Goal: Transaction & Acquisition: Purchase product/service

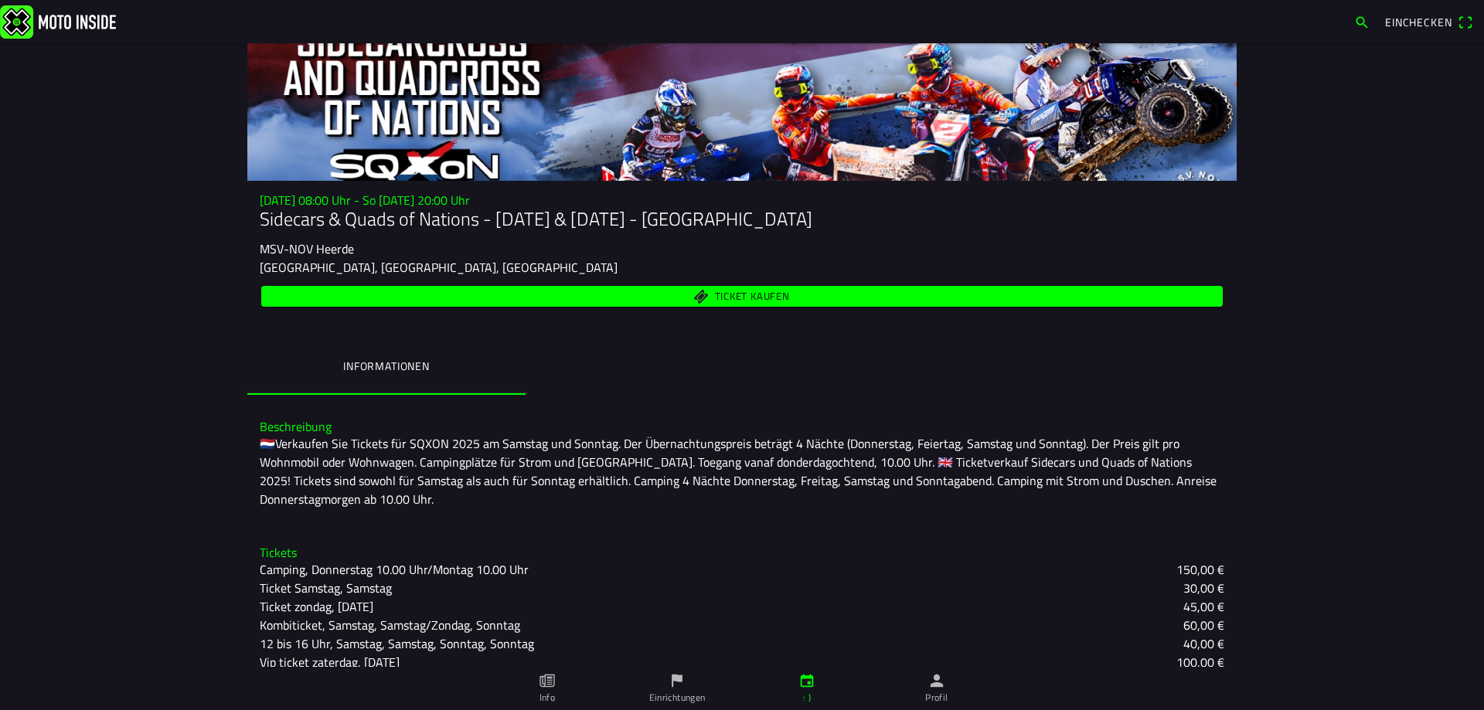
scroll to position [148, 0]
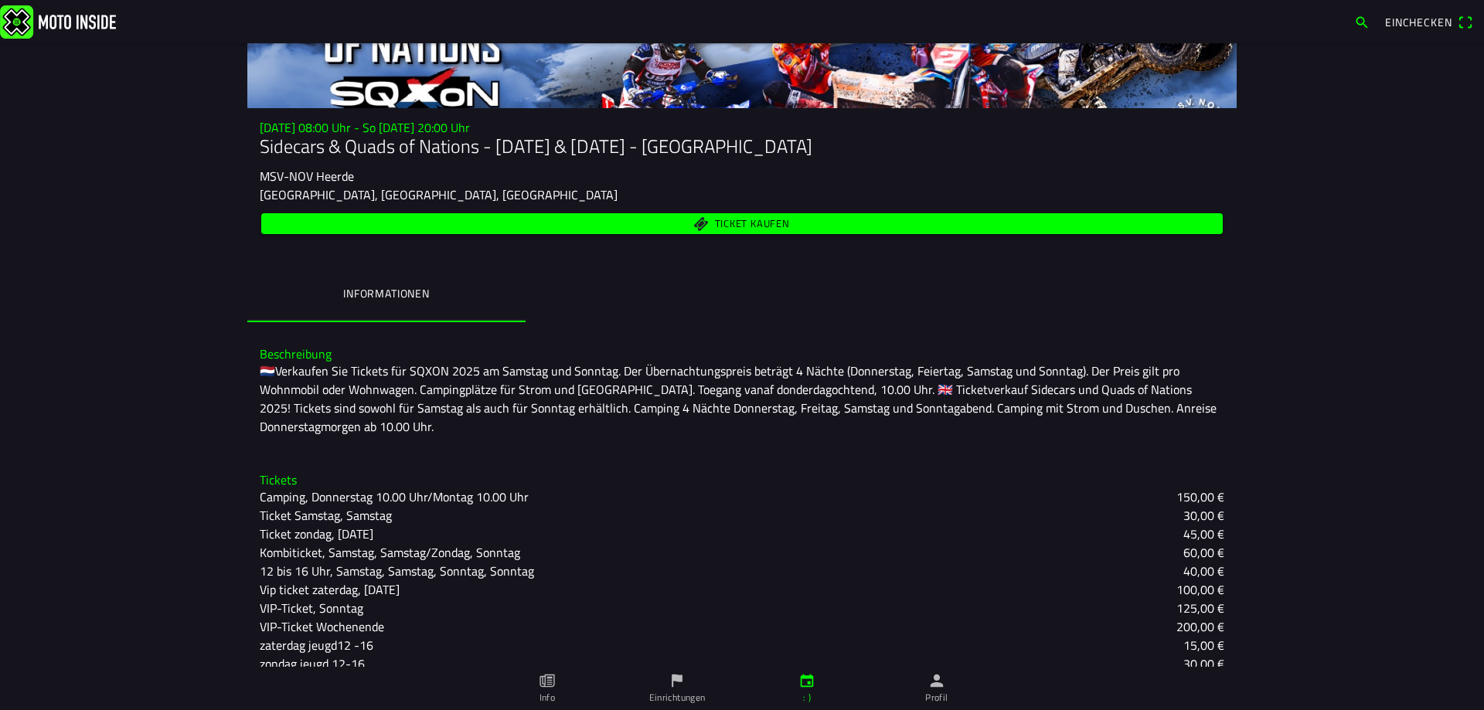
drag, startPoint x: 783, startPoint y: 213, endPoint x: 779, endPoint y: 230, distance: 17.4
click at [779, 229] on ion-button "Ticket kaufen" at bounding box center [742, 223] width 962 height 21
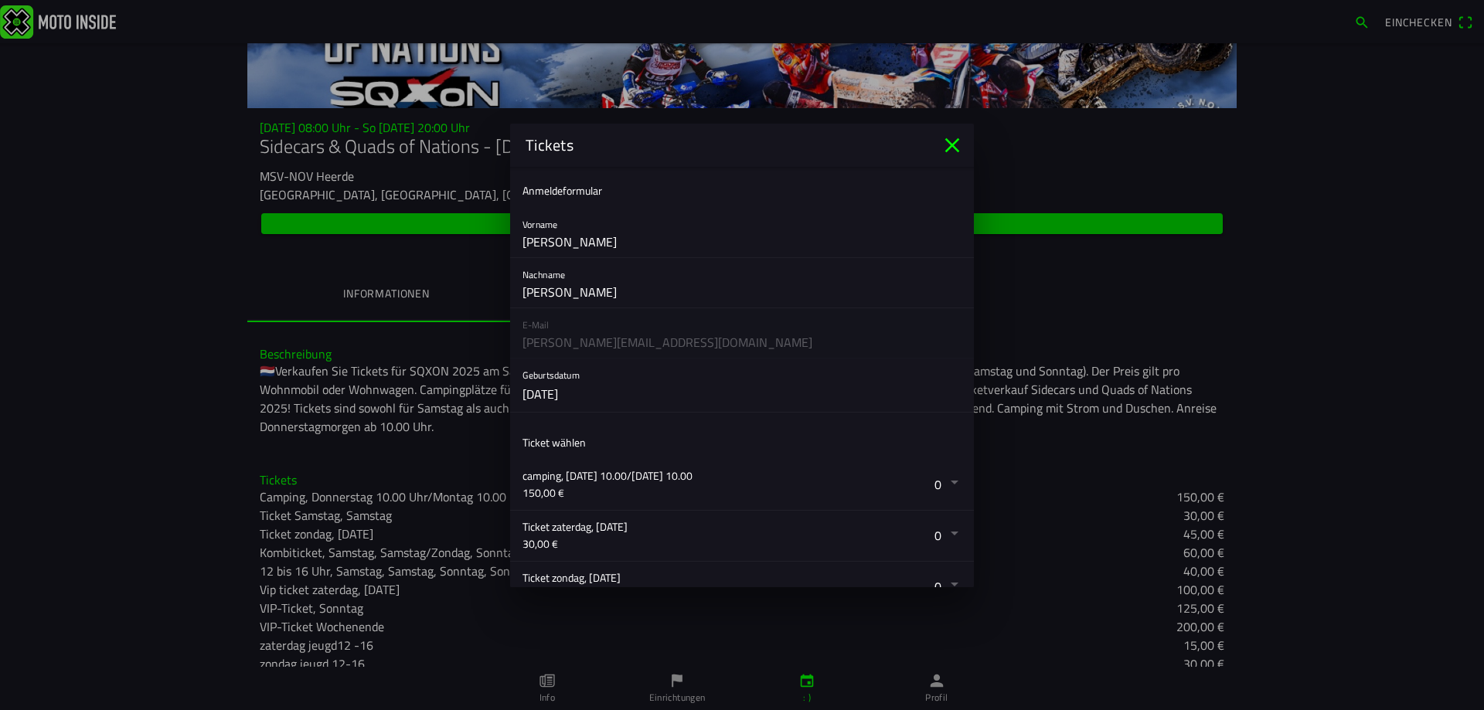
drag, startPoint x: 779, startPoint y: 229, endPoint x: 783, endPoint y: 219, distance: 10.8
click at [783, 219] on div "Vorname [PERSON_NAME]" at bounding box center [741, 232] width 439 height 49
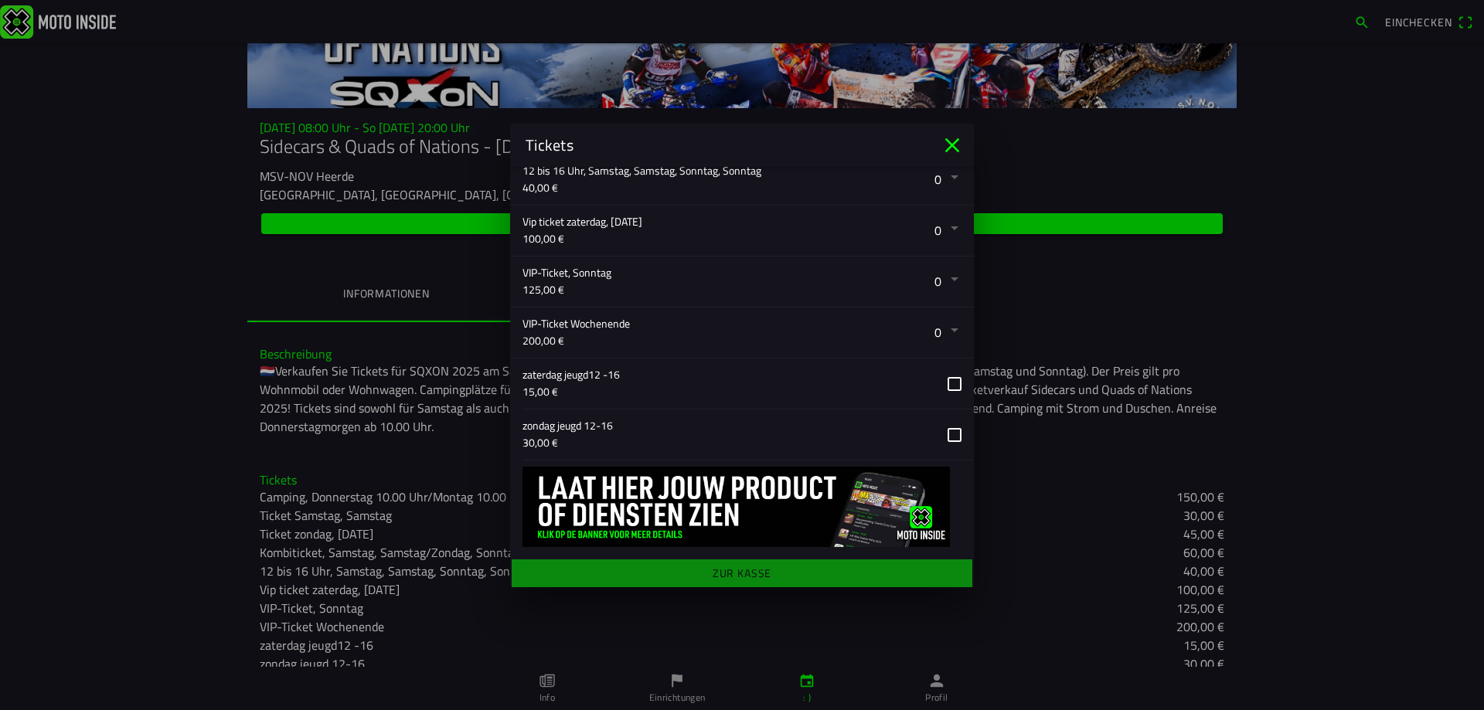
scroll to position [512, 0]
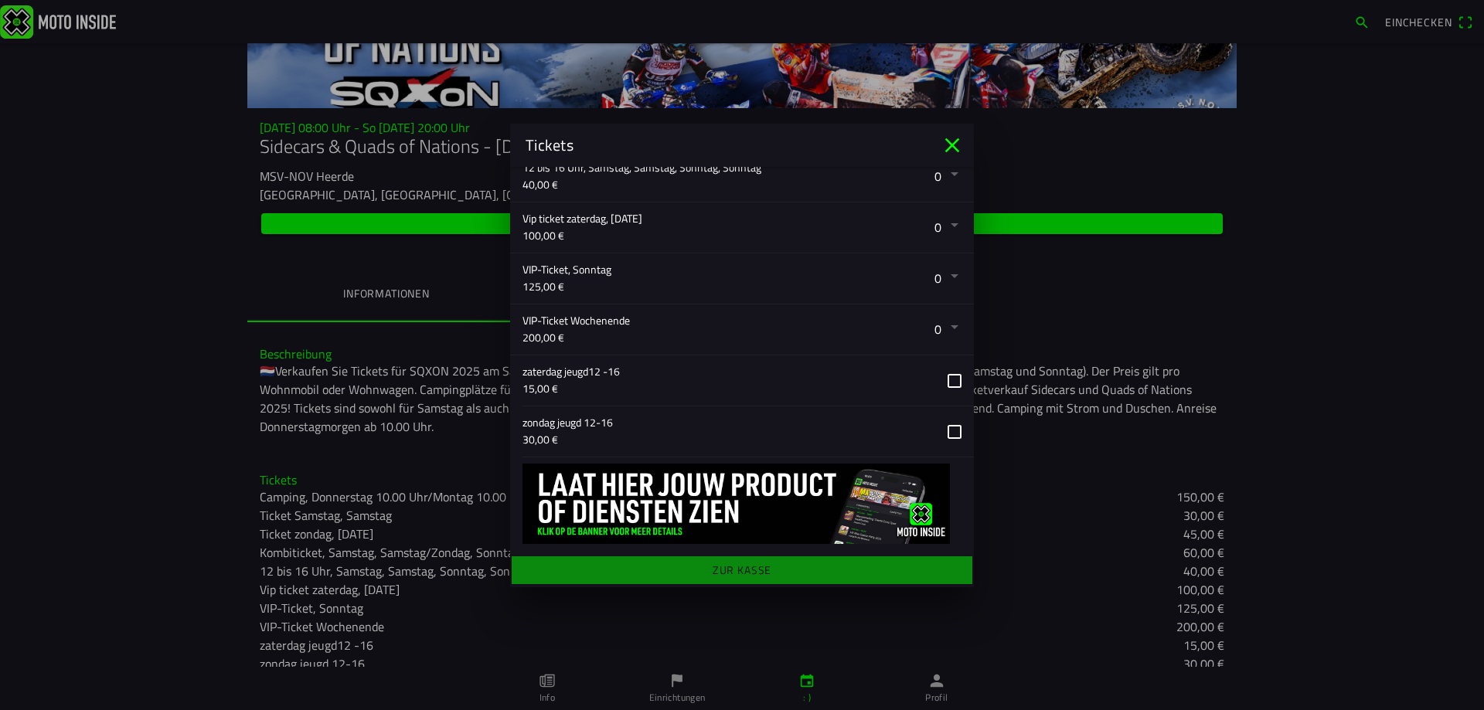
click at [737, 567] on main "Anmeldeformular Vorname [PERSON_NAME] Nachname [PERSON_NAME] E-Mail [PERSON_NAM…" at bounding box center [742, 377] width 464 height 420
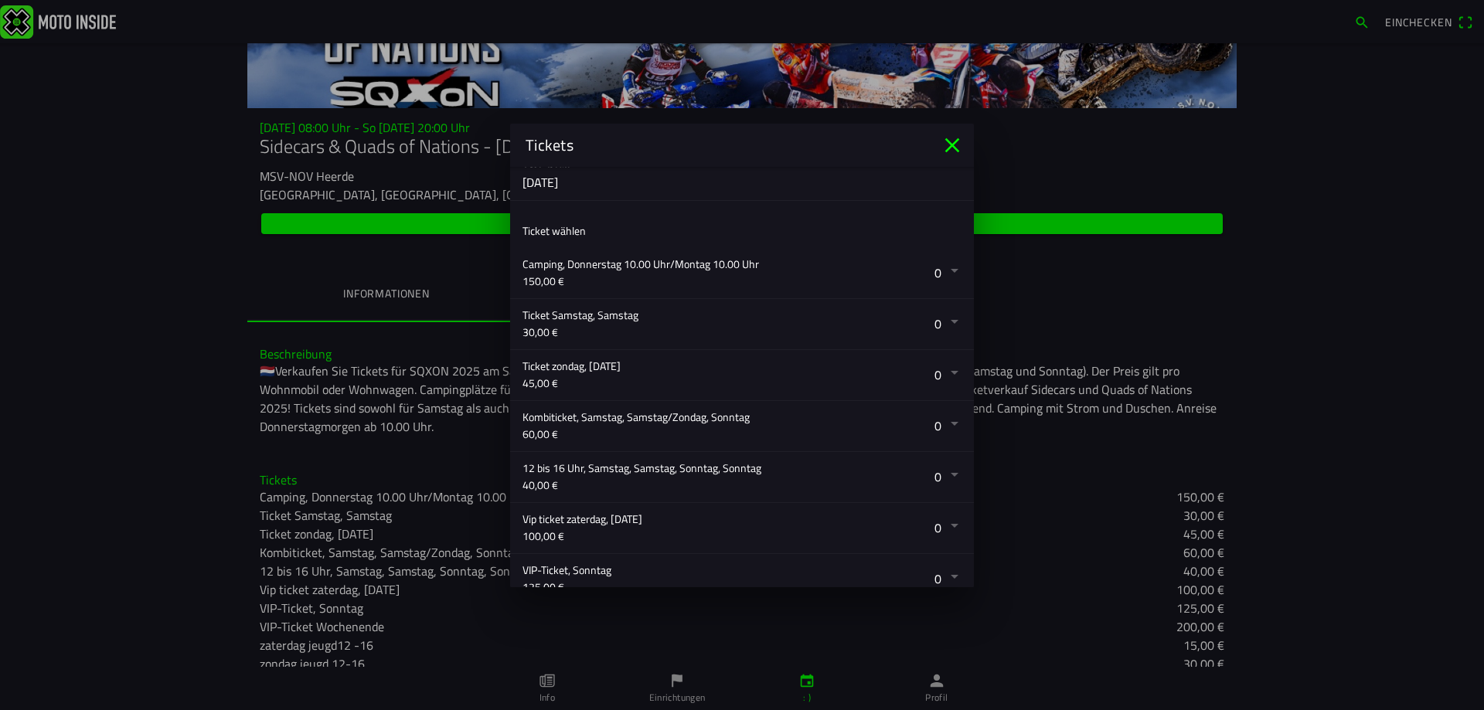
scroll to position [203, 0]
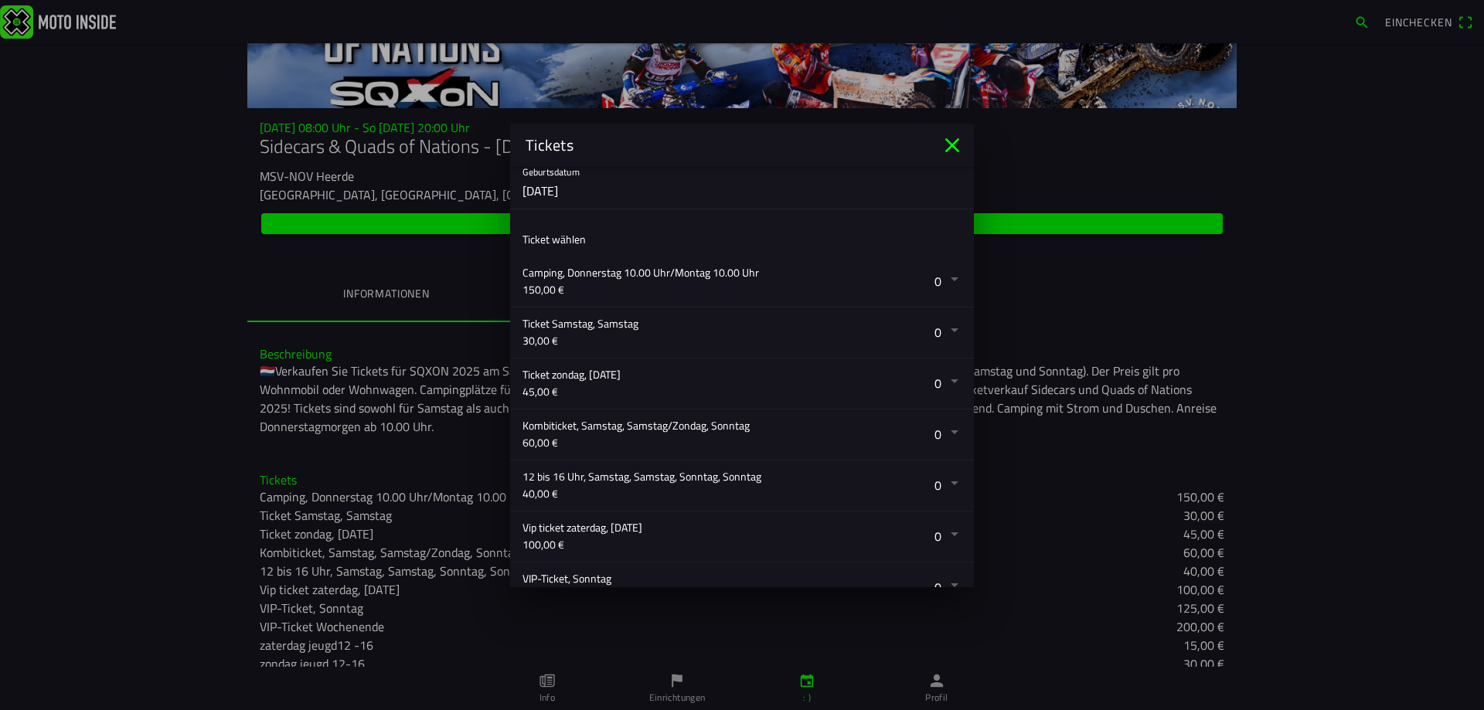
click at [938, 276] on button "button" at bounding box center [747, 282] width 451 height 50
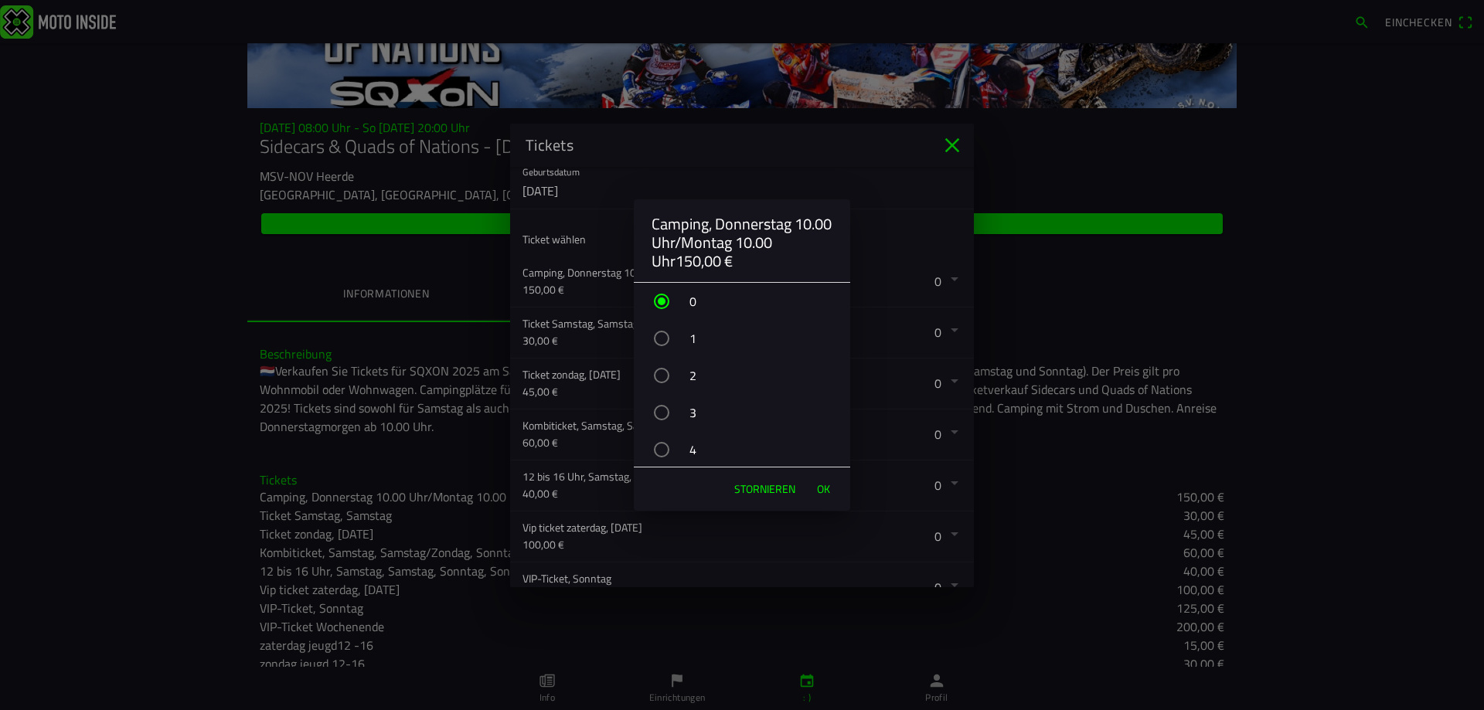
click at [655, 336] on div "button" at bounding box center [661, 338] width 15 height 15
click at [819, 488] on font "OK" at bounding box center [823, 489] width 13 height 16
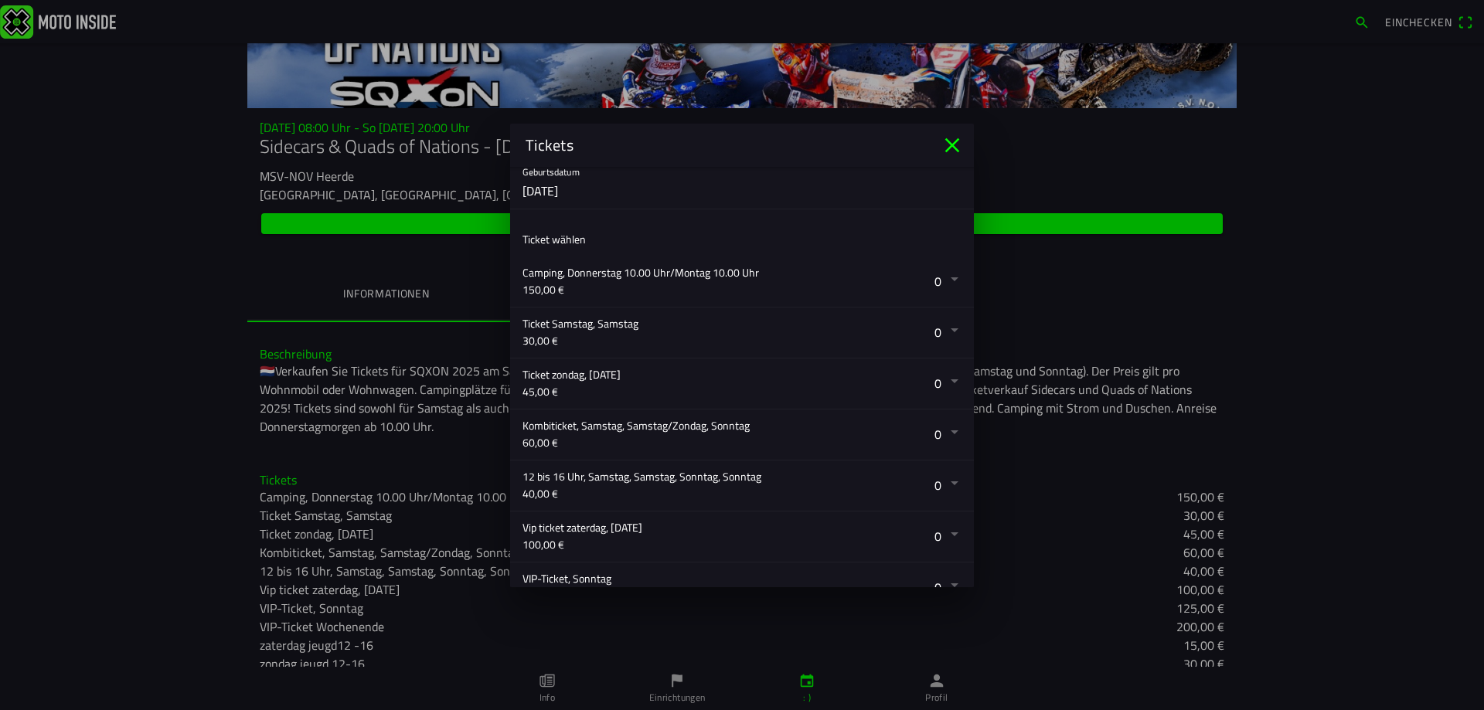
click at [941, 428] on button "button" at bounding box center [747, 435] width 451 height 50
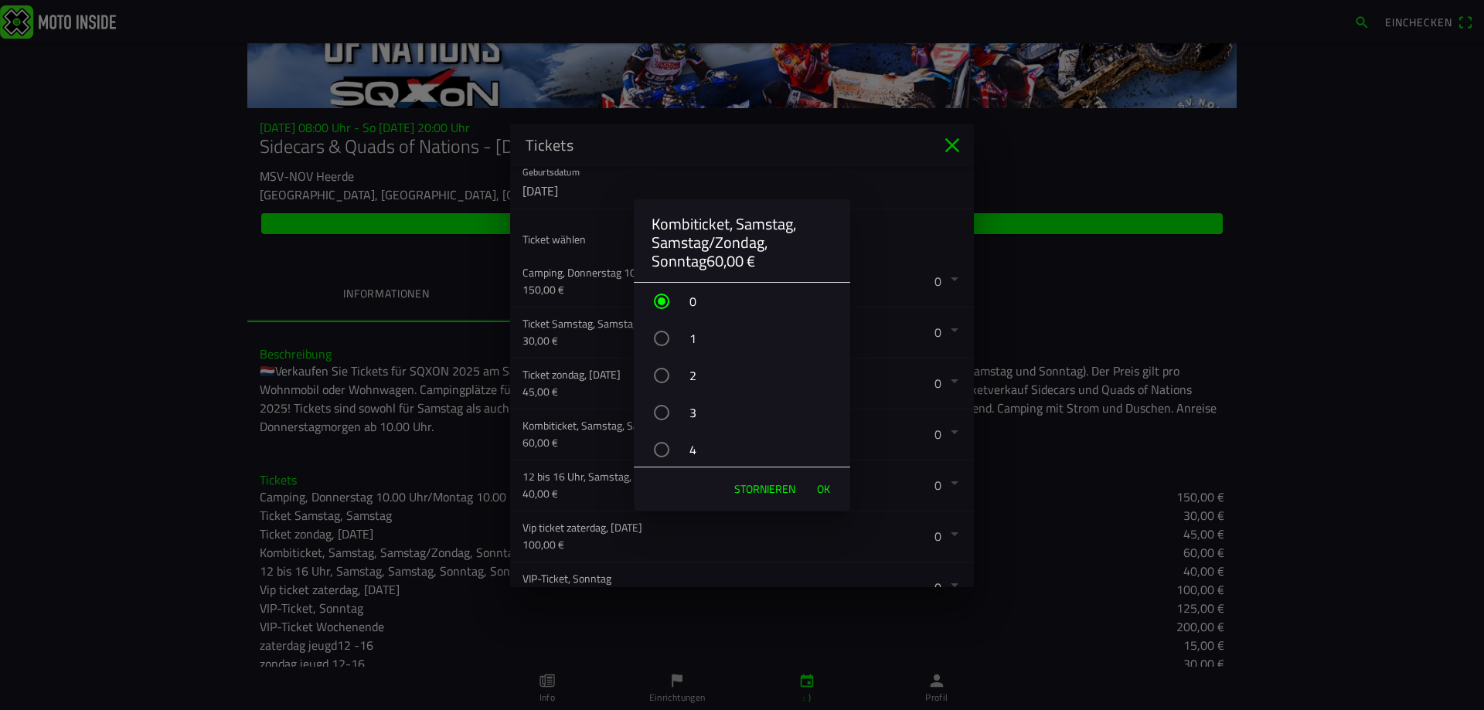
click at [666, 449] on div "button" at bounding box center [661, 449] width 15 height 15
click at [822, 487] on font "OK" at bounding box center [823, 489] width 13 height 16
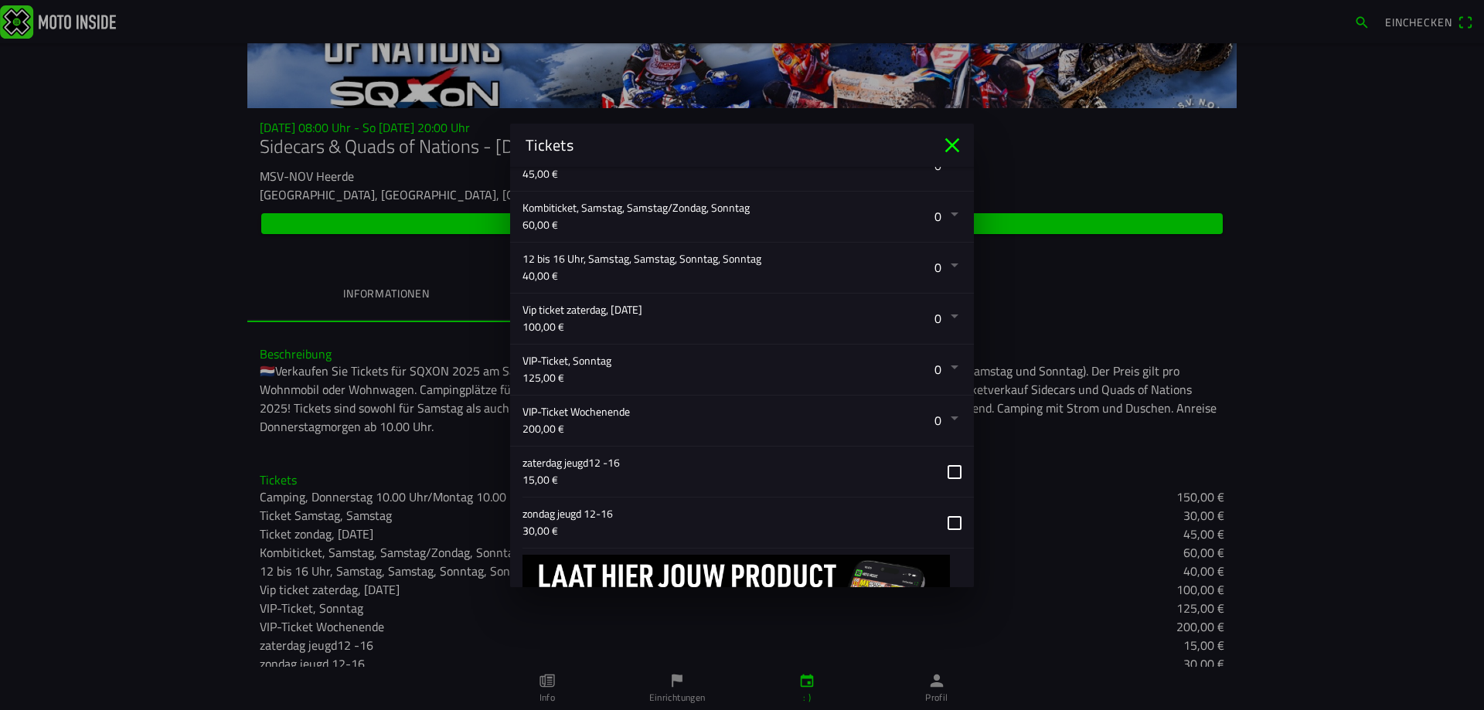
scroll to position [435, 0]
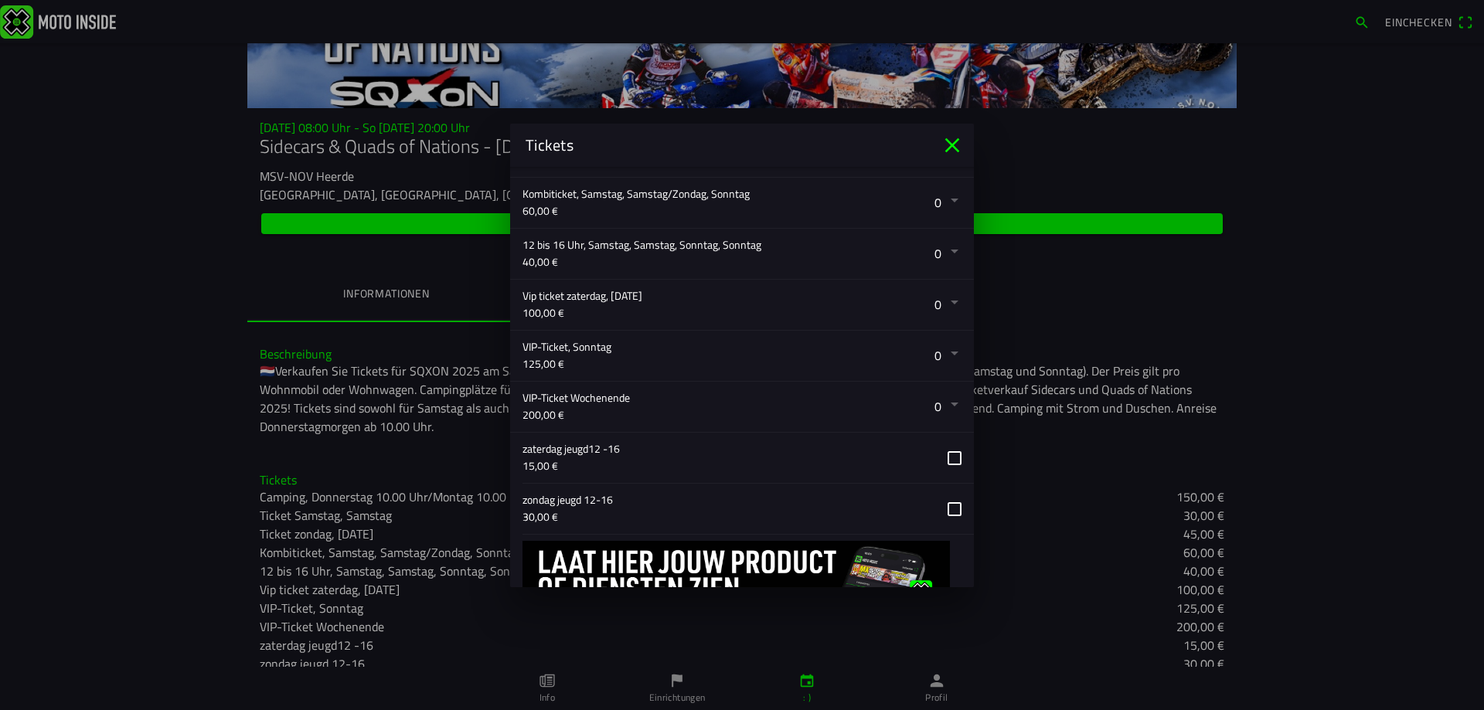
click at [942, 458] on button "button" at bounding box center [747, 458] width 451 height 50
click at [946, 511] on button "button" at bounding box center [747, 509] width 451 height 50
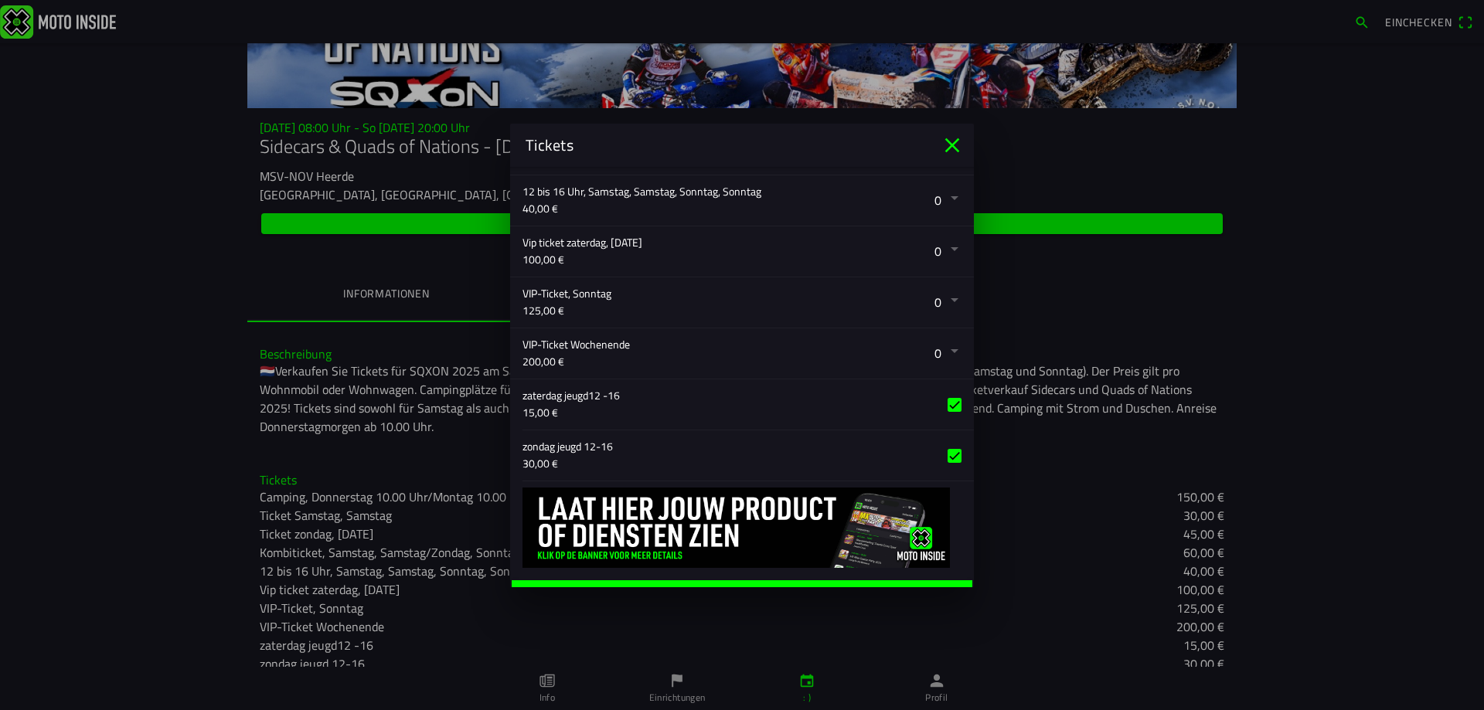
scroll to position [512, 0]
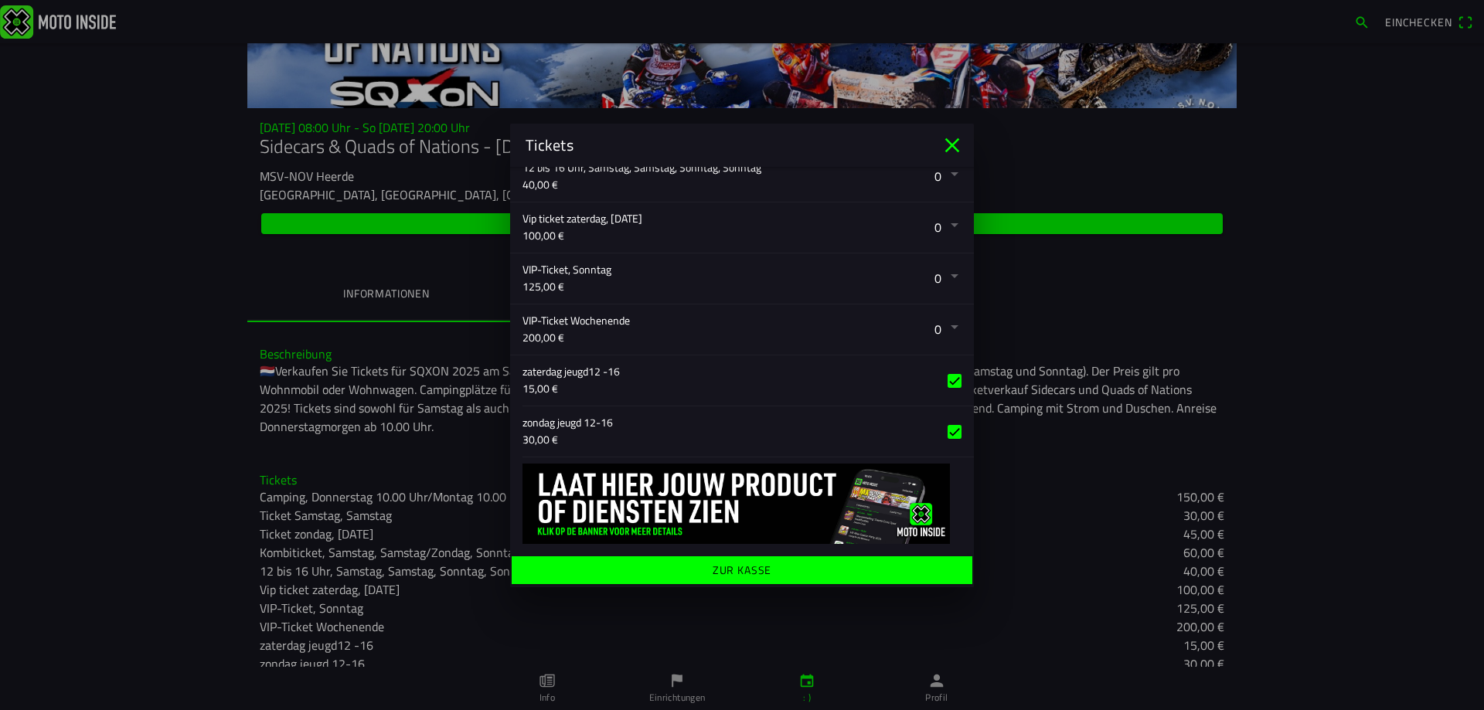
click at [737, 568] on font "Zur Kasse" at bounding box center [743, 569] width 60 height 16
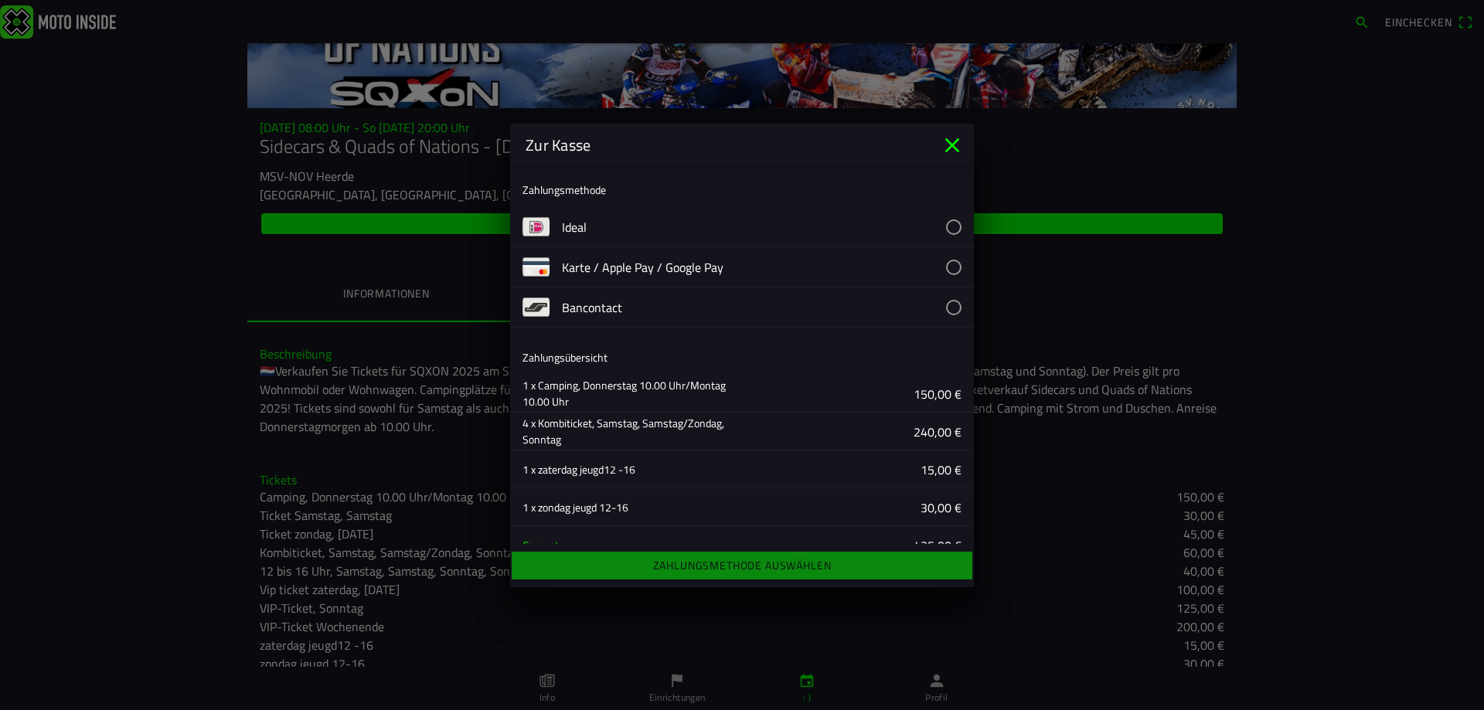
scroll to position [0, 0]
click at [583, 266] on button "button" at bounding box center [768, 267] width 412 height 39
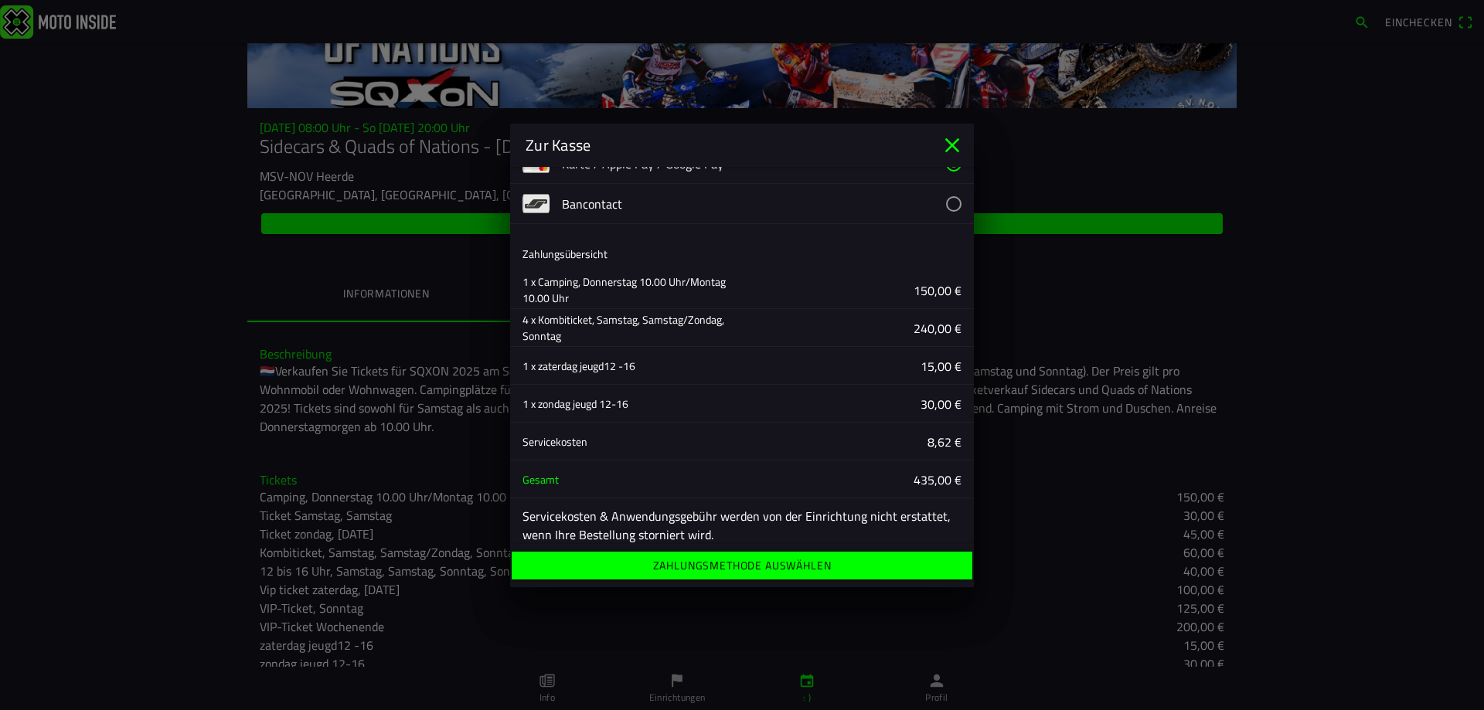
scroll to position [119, 0]
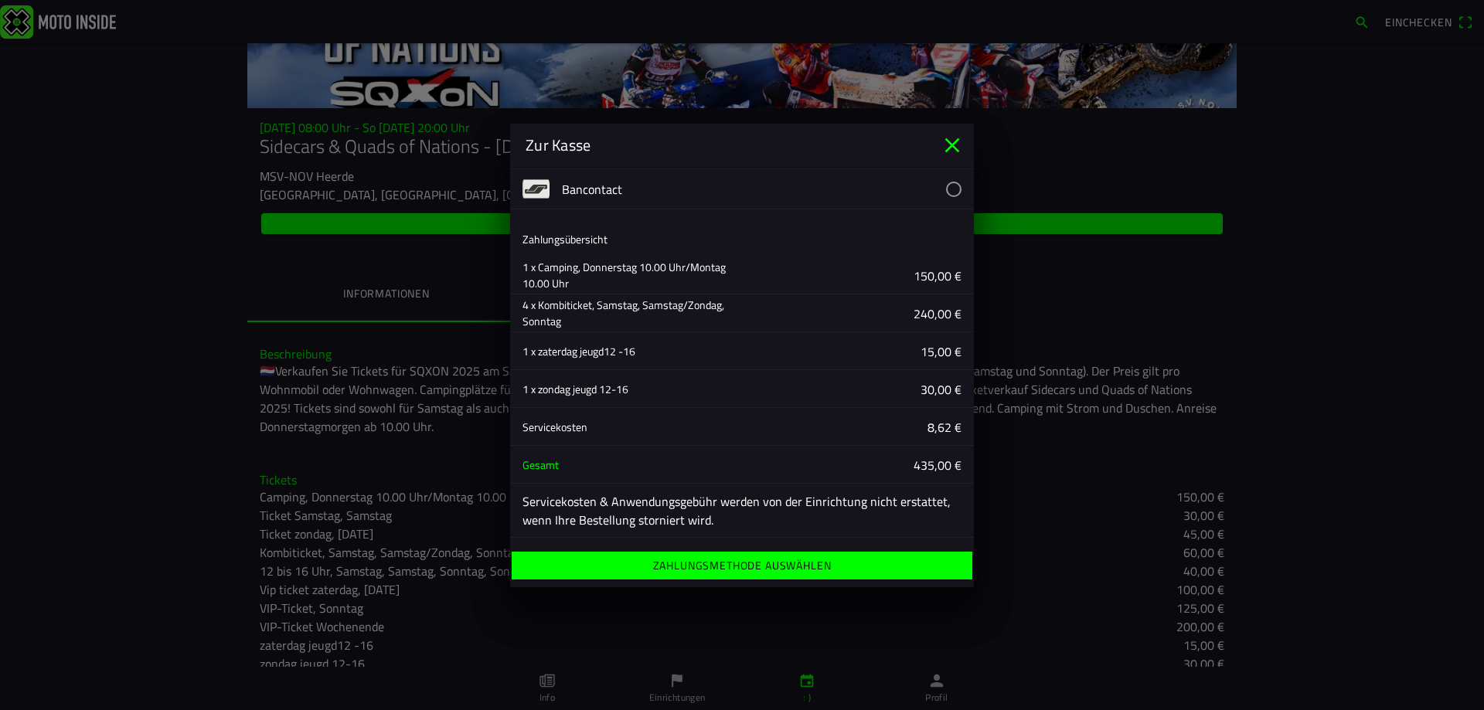
click at [759, 562] on font "Zahlungsmethode auswählen" at bounding box center [742, 565] width 179 height 16
